Goal: Register for event/course

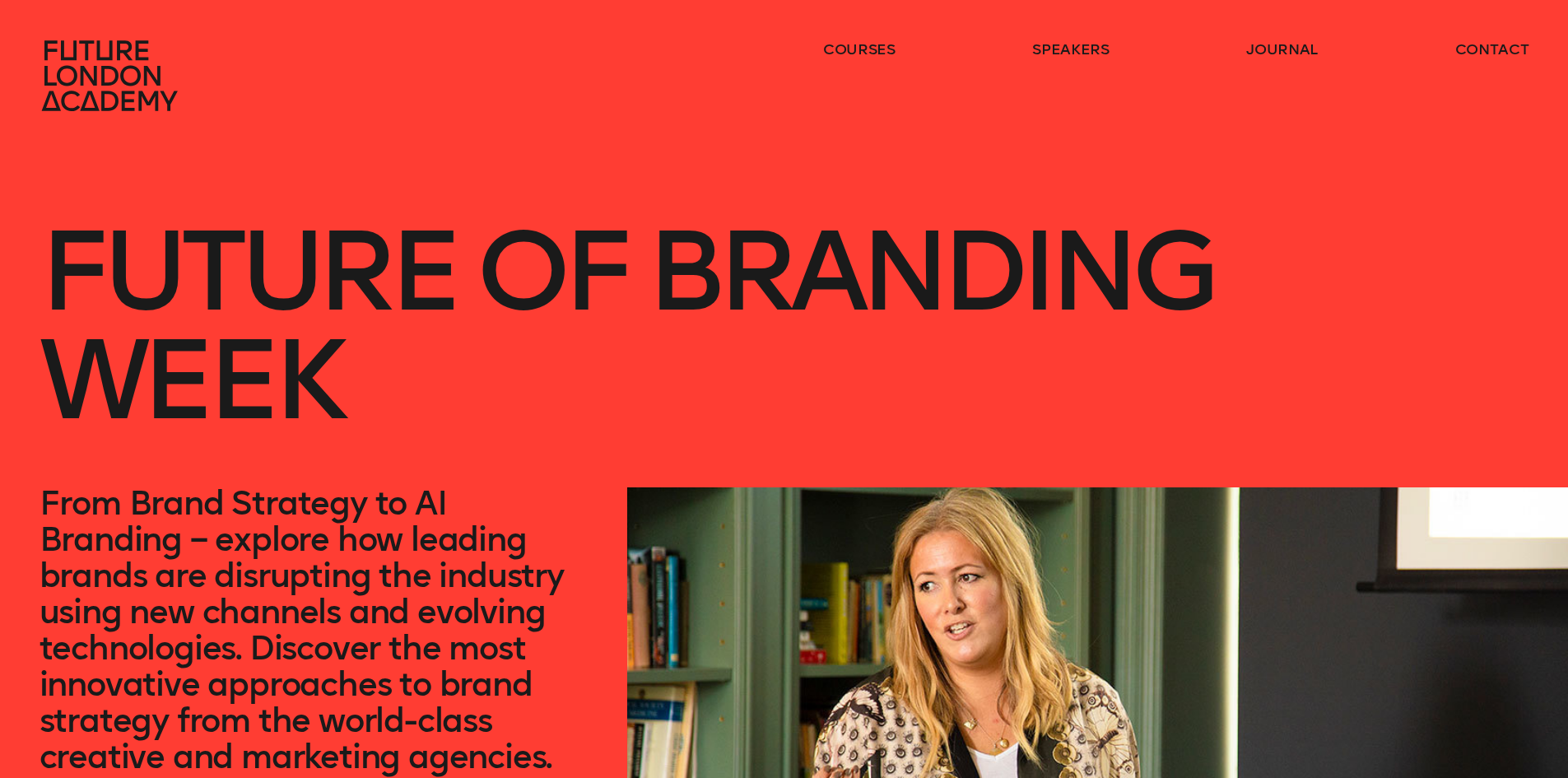
click at [436, 404] on h1 "Future of branding week" at bounding box center [784, 300] width 1489 height 375
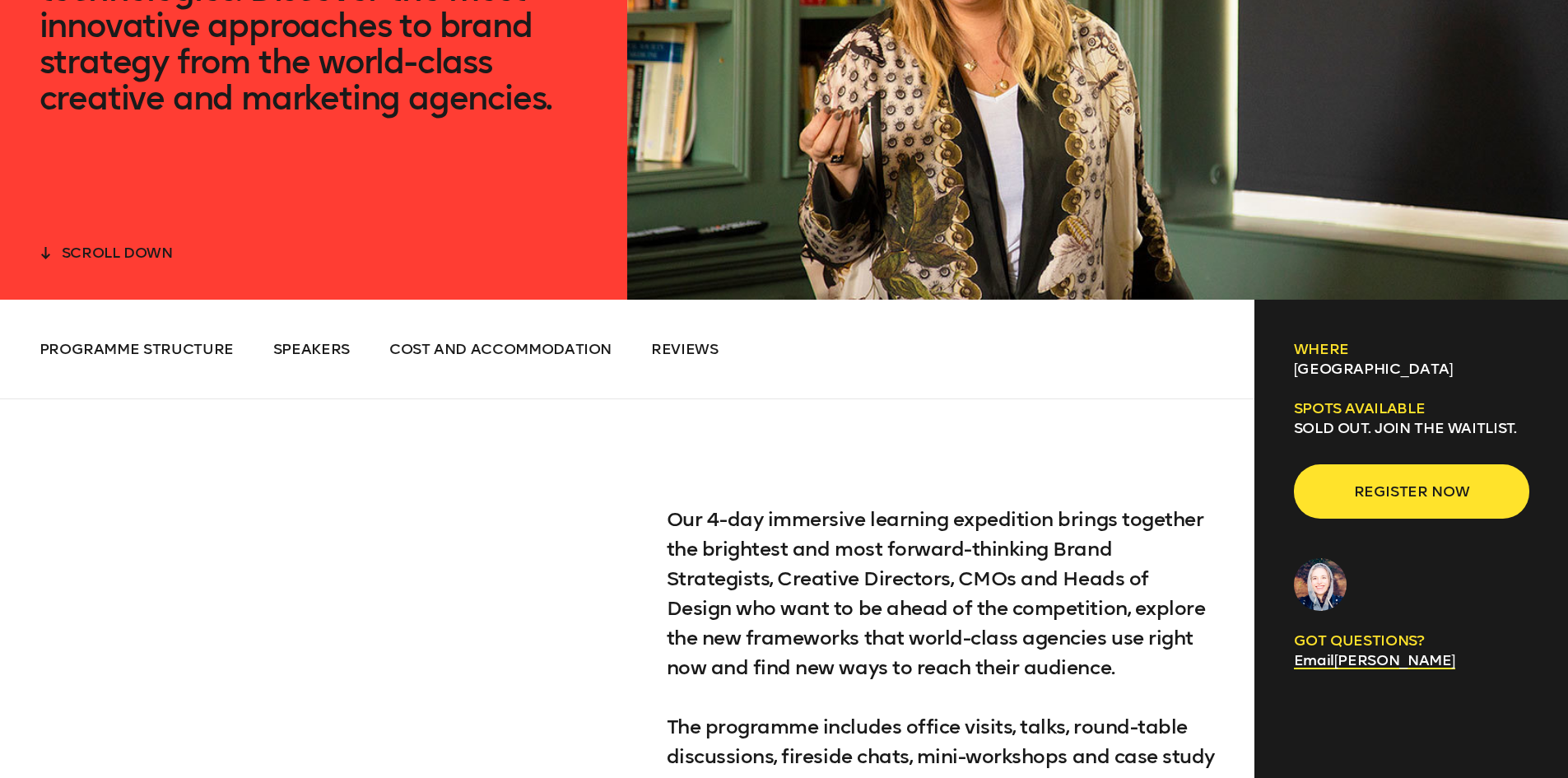
scroll to position [740, 0]
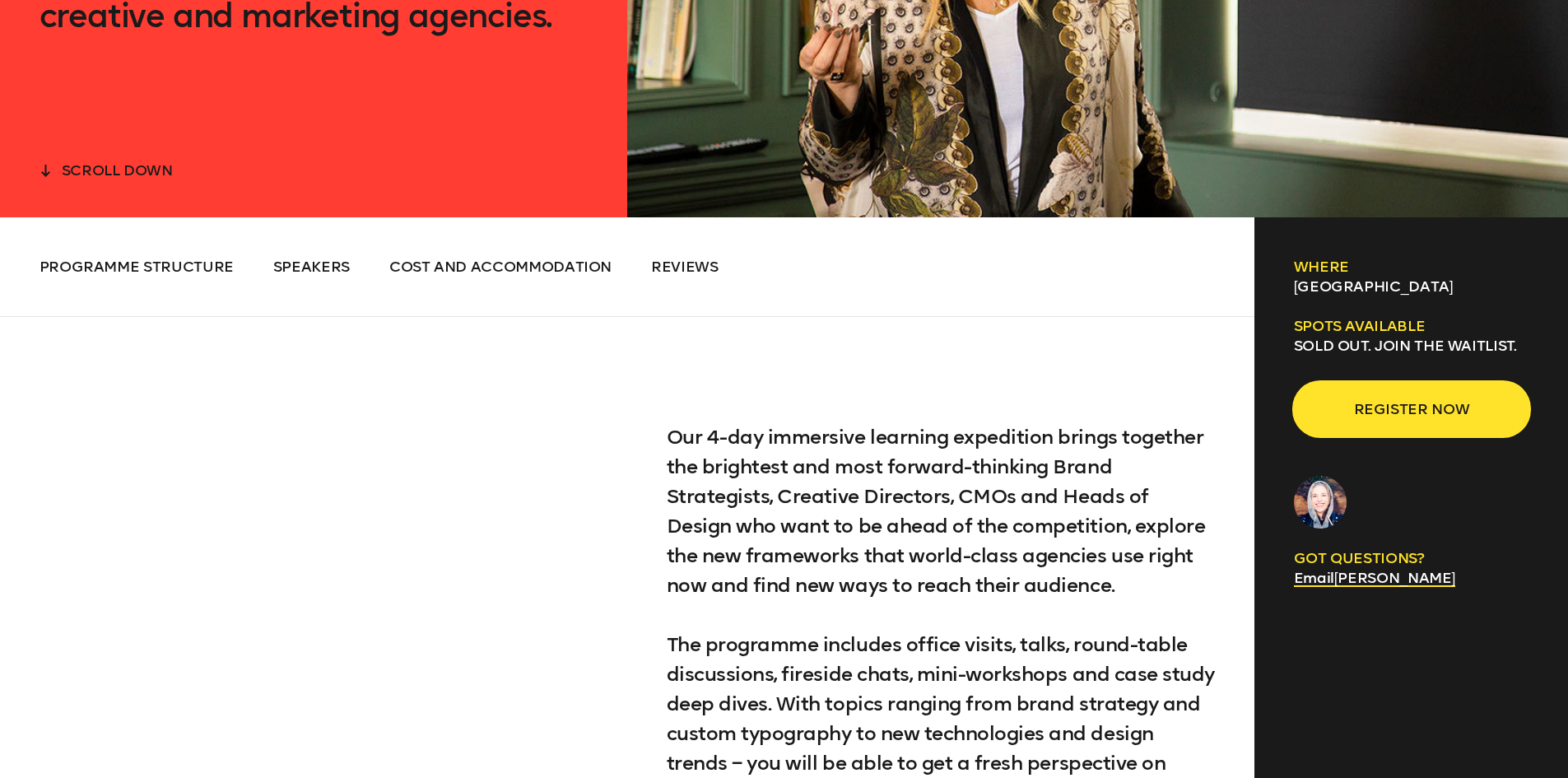
click at [1372, 407] on span "Register now" at bounding box center [1411, 408] width 183 height 31
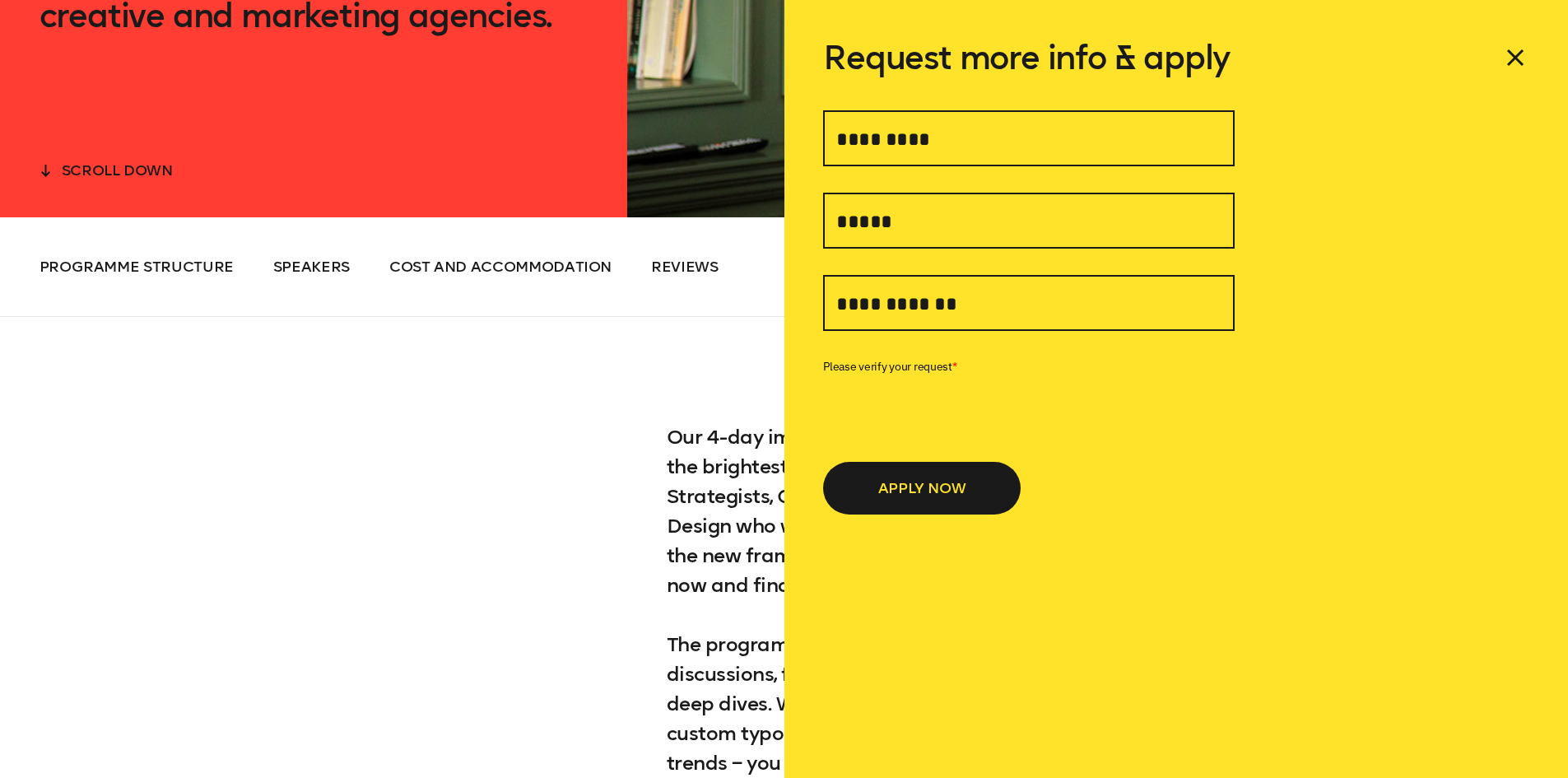
click at [1510, 56] on icon at bounding box center [1515, 57] width 26 height 26
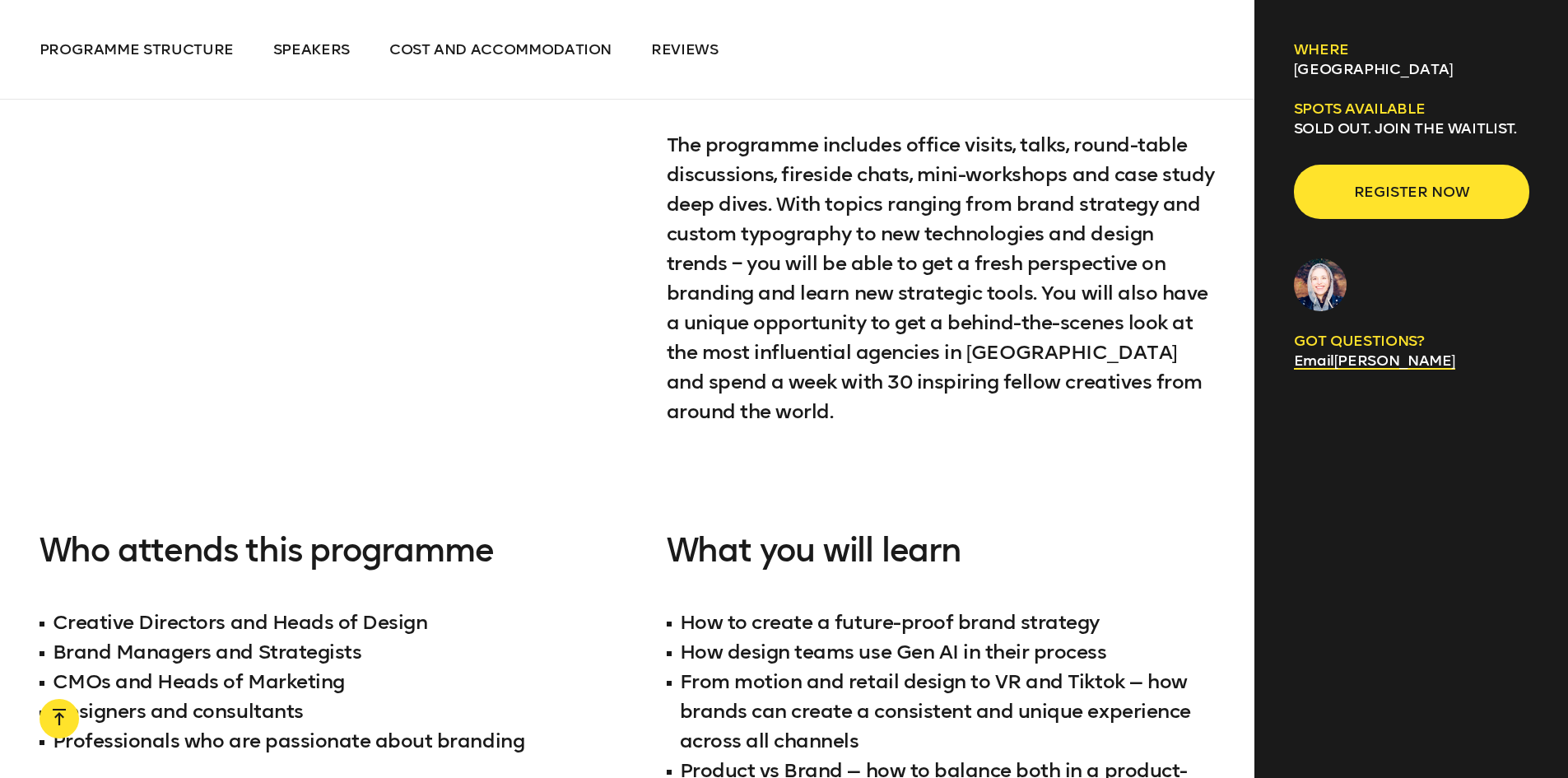
scroll to position [1645, 0]
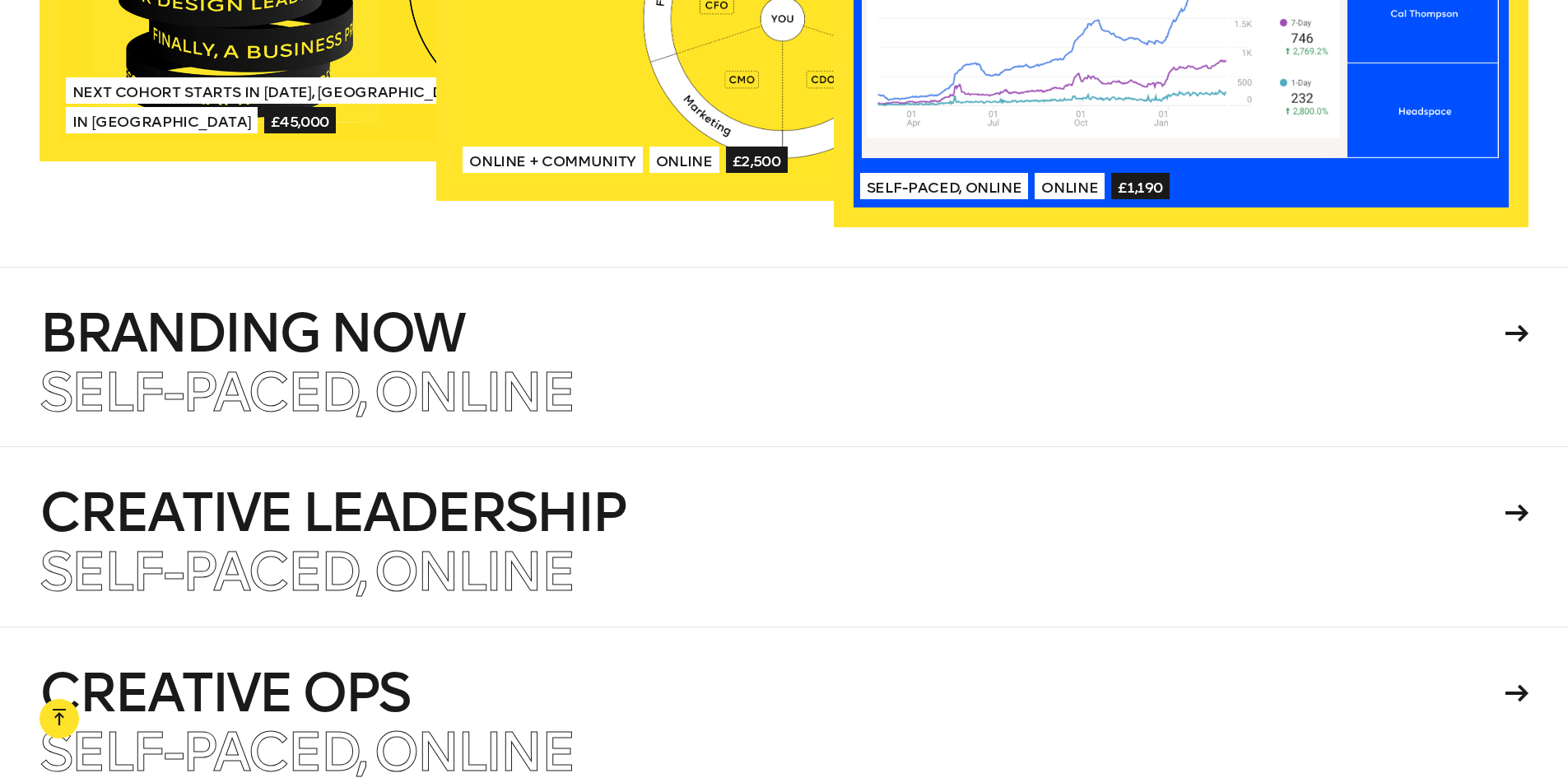
scroll to position [3785, 0]
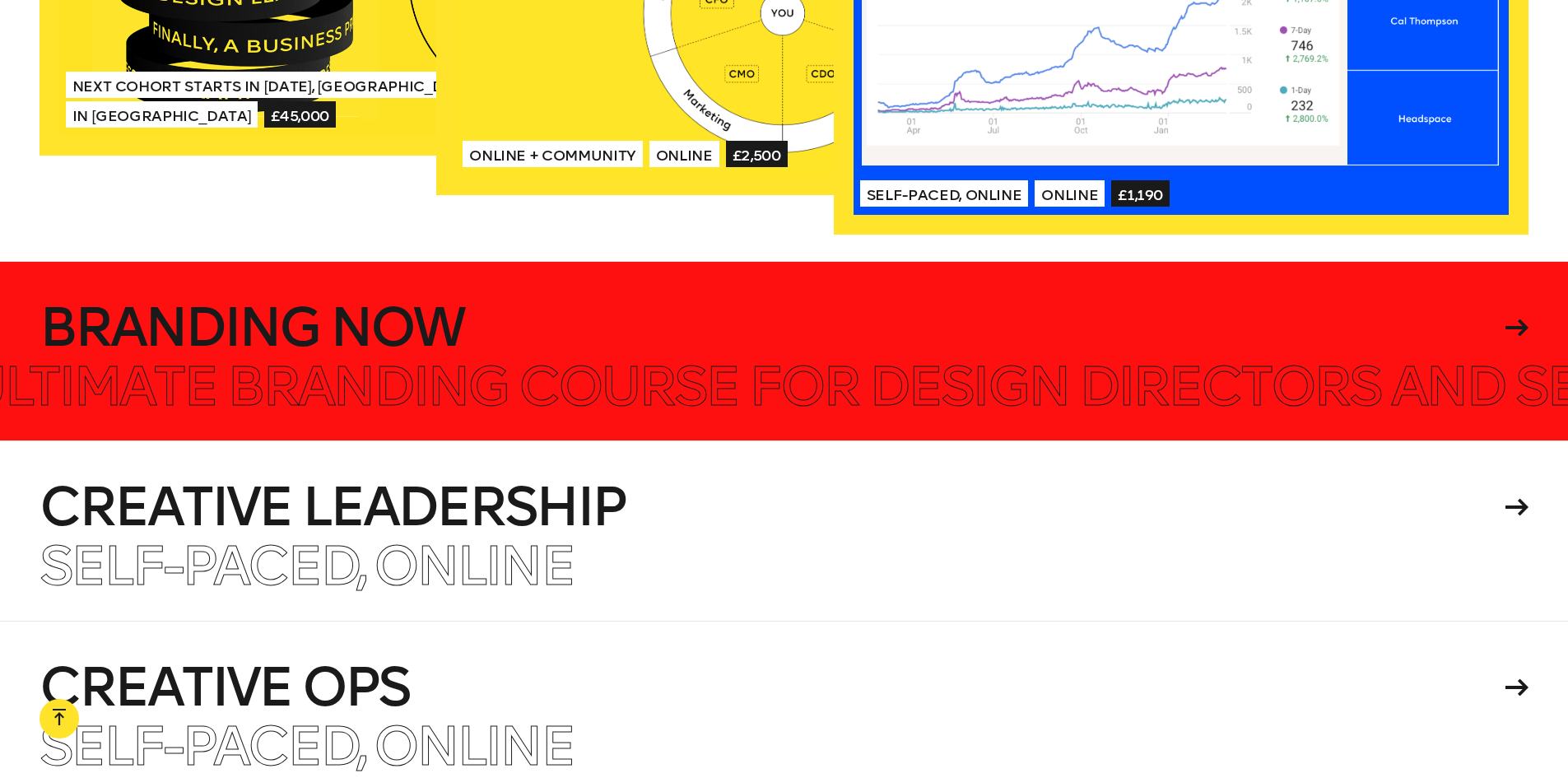
click at [1157, 318] on h4 "Branding Now" at bounding box center [770, 328] width 1461 height 53
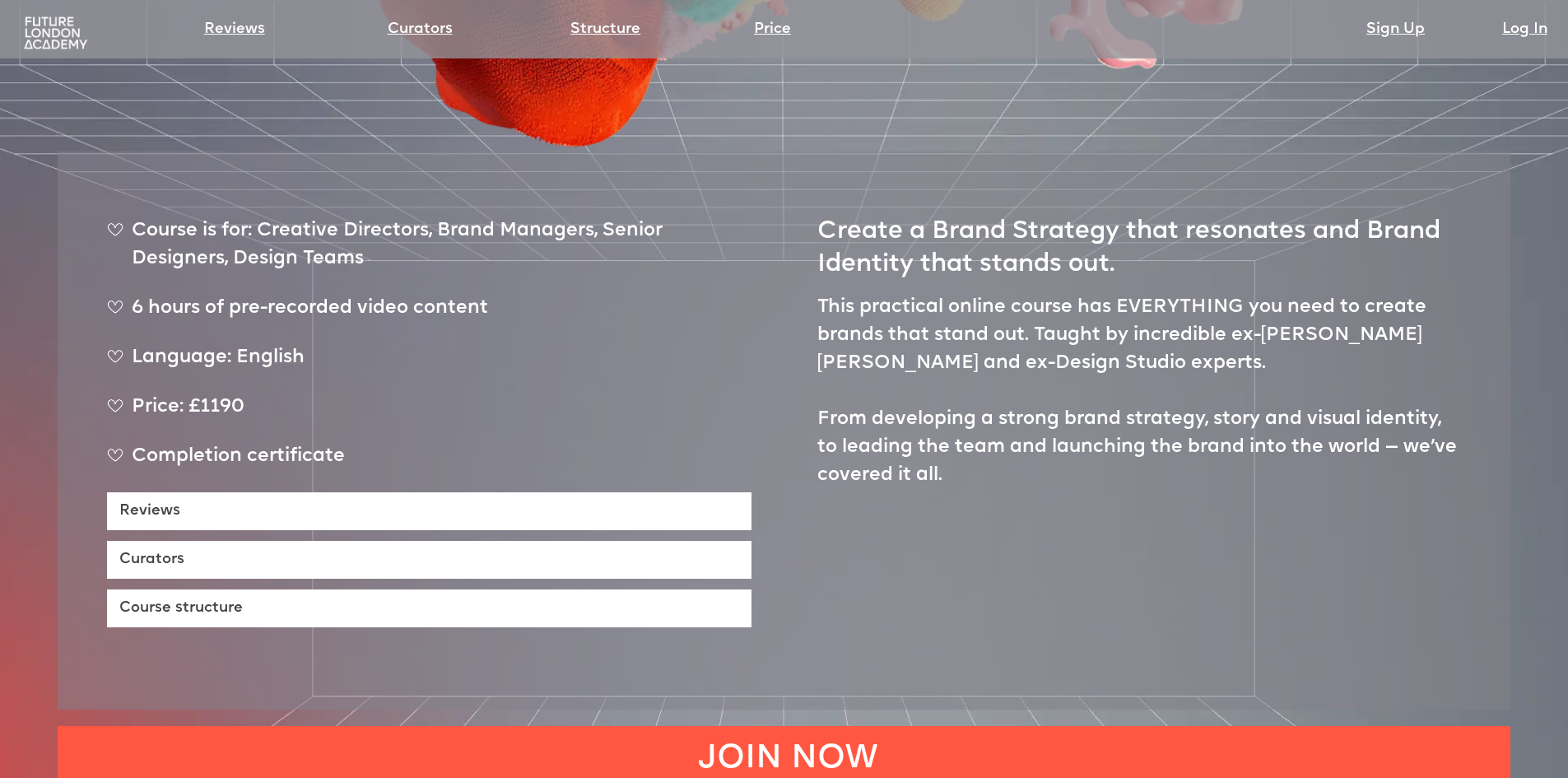
scroll to position [411, 0]
